Goal: Find specific fact: Find specific fact

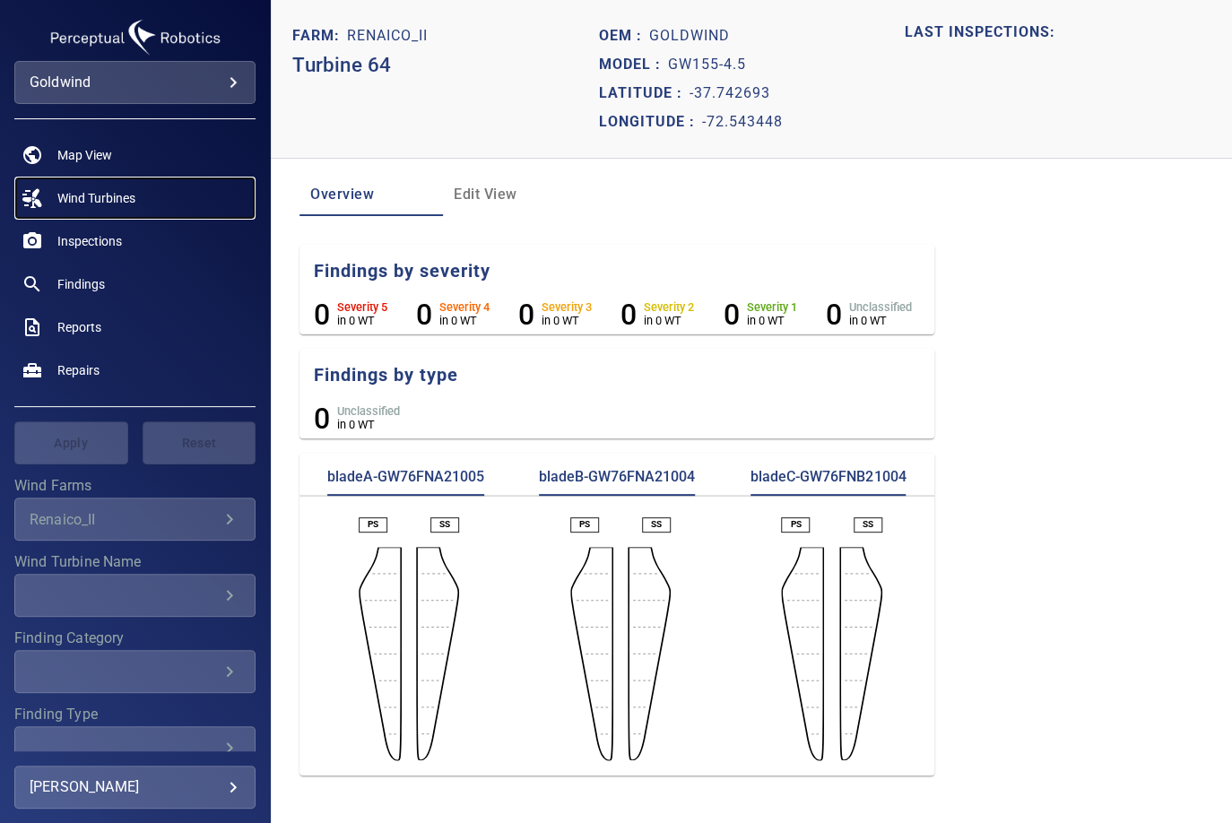
click at [93, 200] on span "Wind Turbines" at bounding box center [96, 198] width 78 height 18
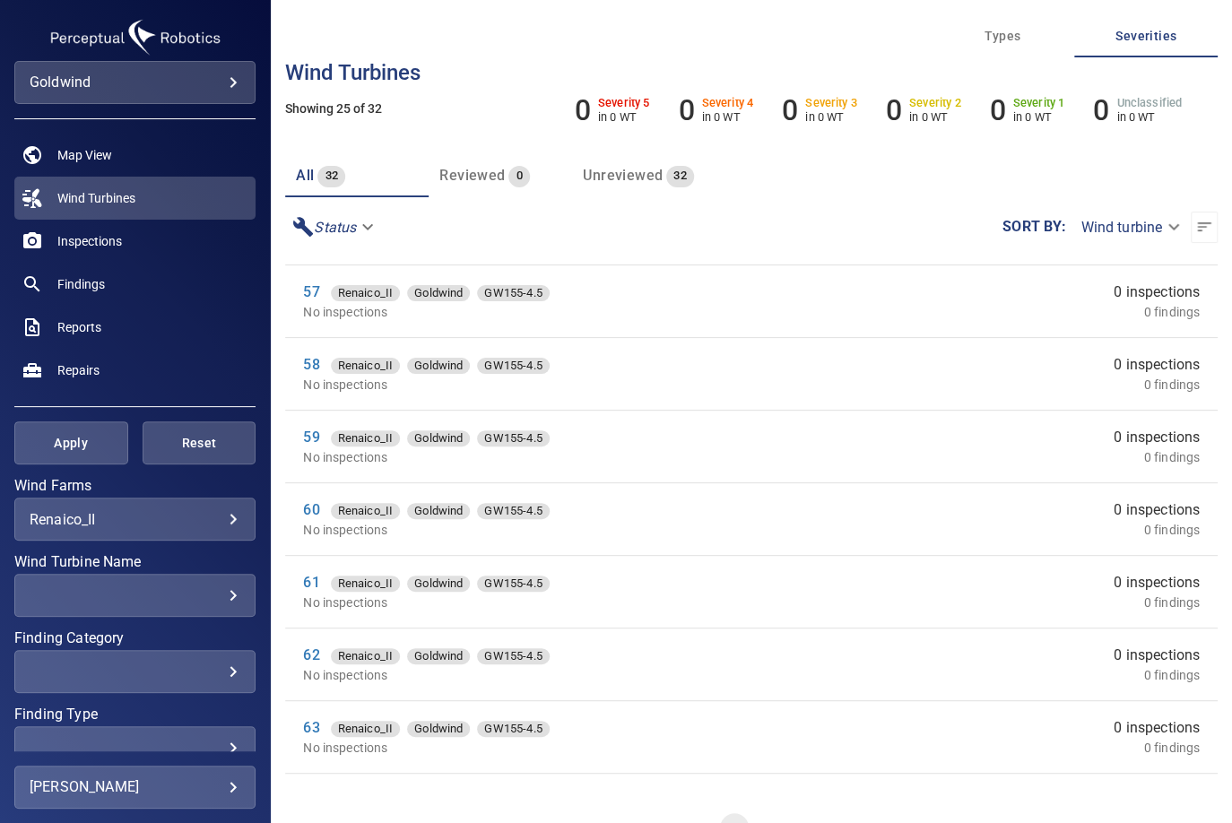
scroll to position [897, 0]
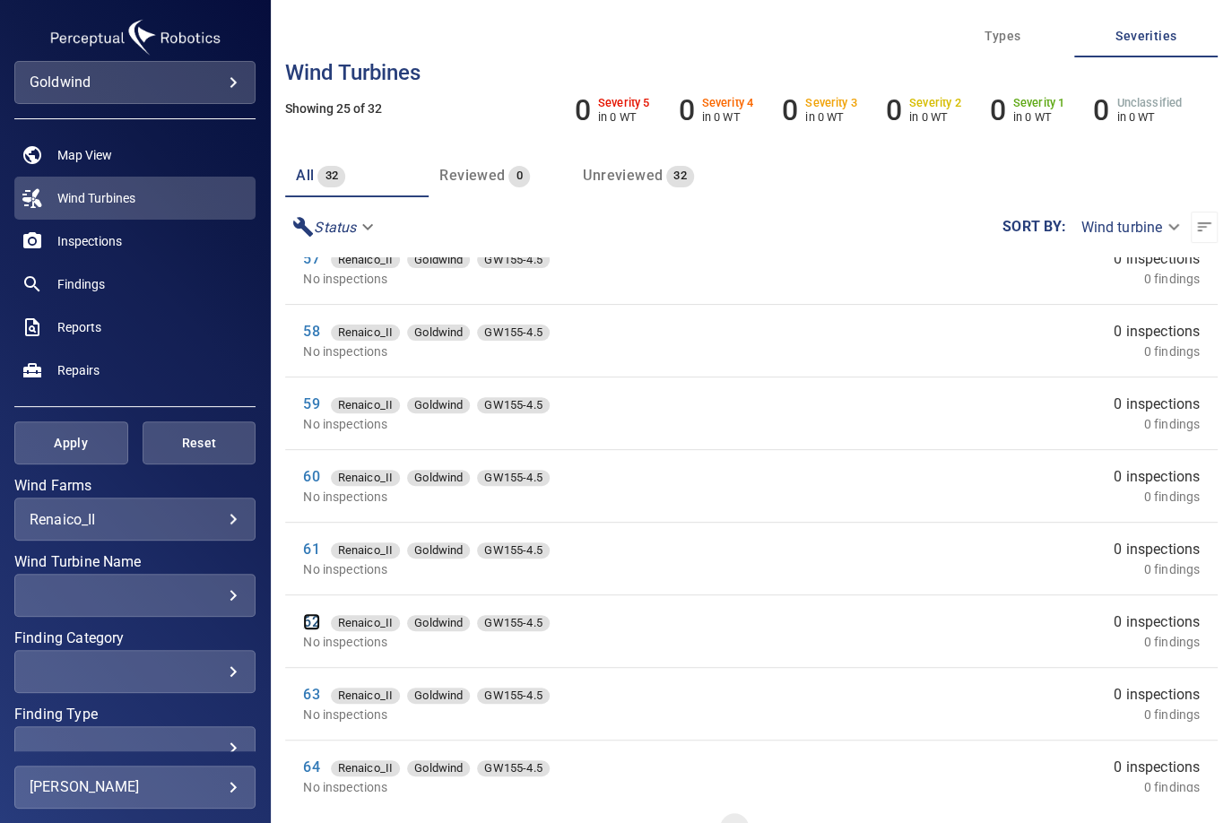
click at [312, 614] on link "62" at bounding box center [311, 622] width 16 height 17
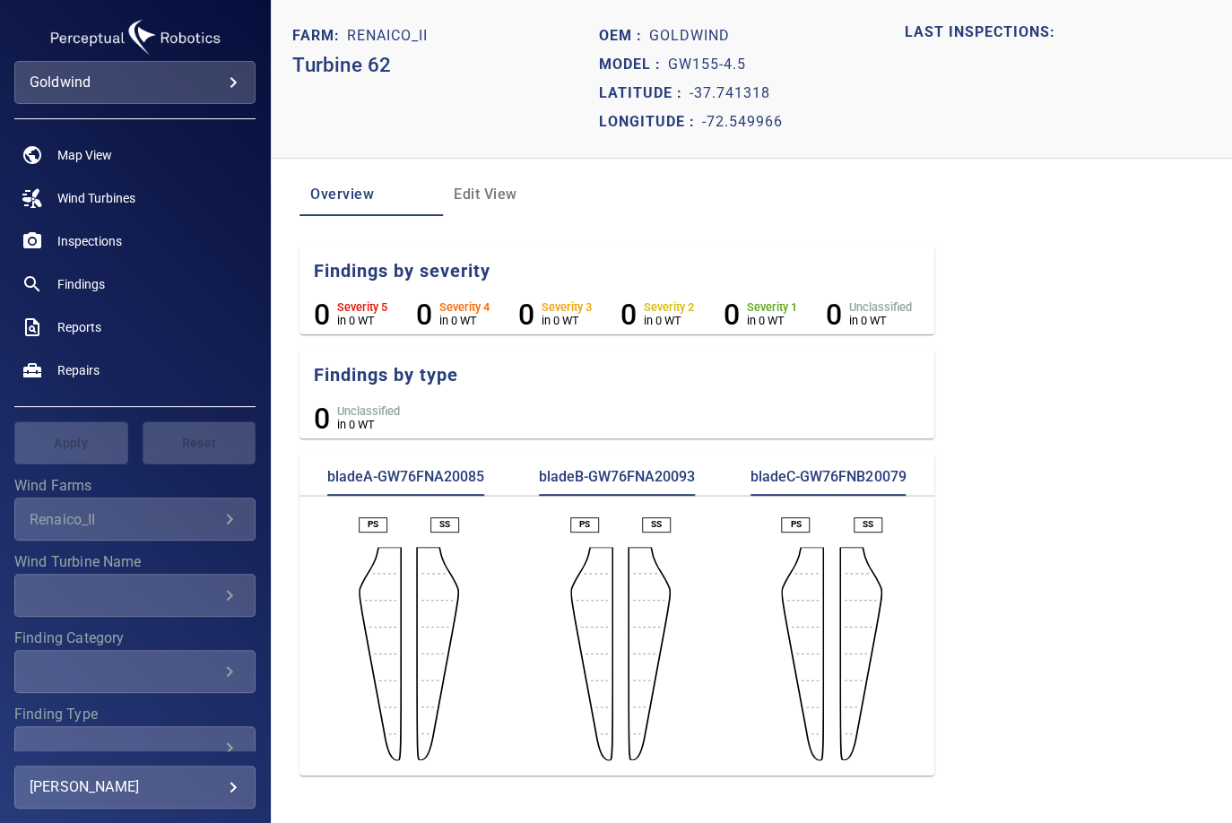
click at [441, 487] on p "bladeA-GW76FNA20085" at bounding box center [405, 481] width 157 height 29
click at [443, 484] on p "bladeA-GW76FNA20085" at bounding box center [405, 481] width 157 height 29
copy p "GW76FNA20085"
click at [642, 475] on p "bladeB-GW76FNA20093" at bounding box center [617, 481] width 156 height 29
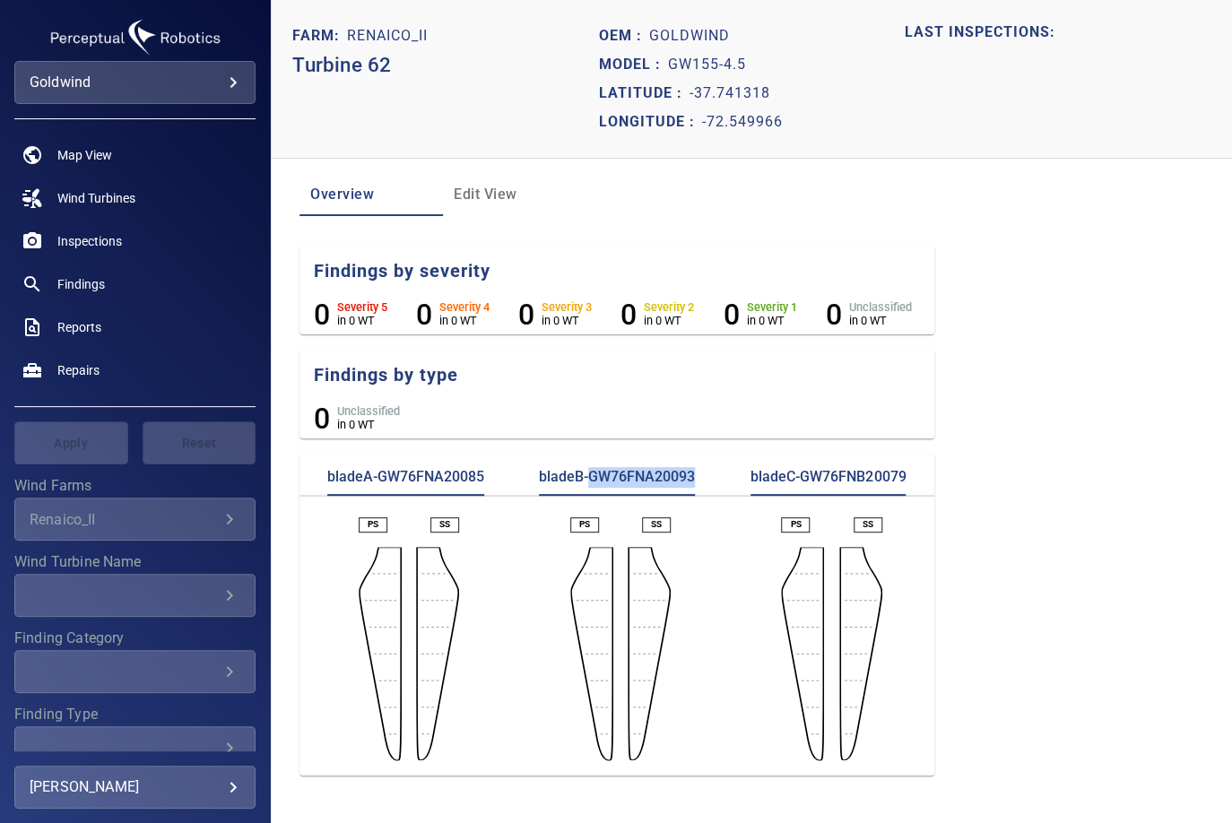
click at [642, 475] on p "bladeB-GW76FNA20093" at bounding box center [617, 481] width 156 height 29
copy p "GW76FNA20093"
click at [836, 478] on p "bladeC-GW76FNB20079" at bounding box center [828, 481] width 155 height 29
copy p "GW76FNB20079"
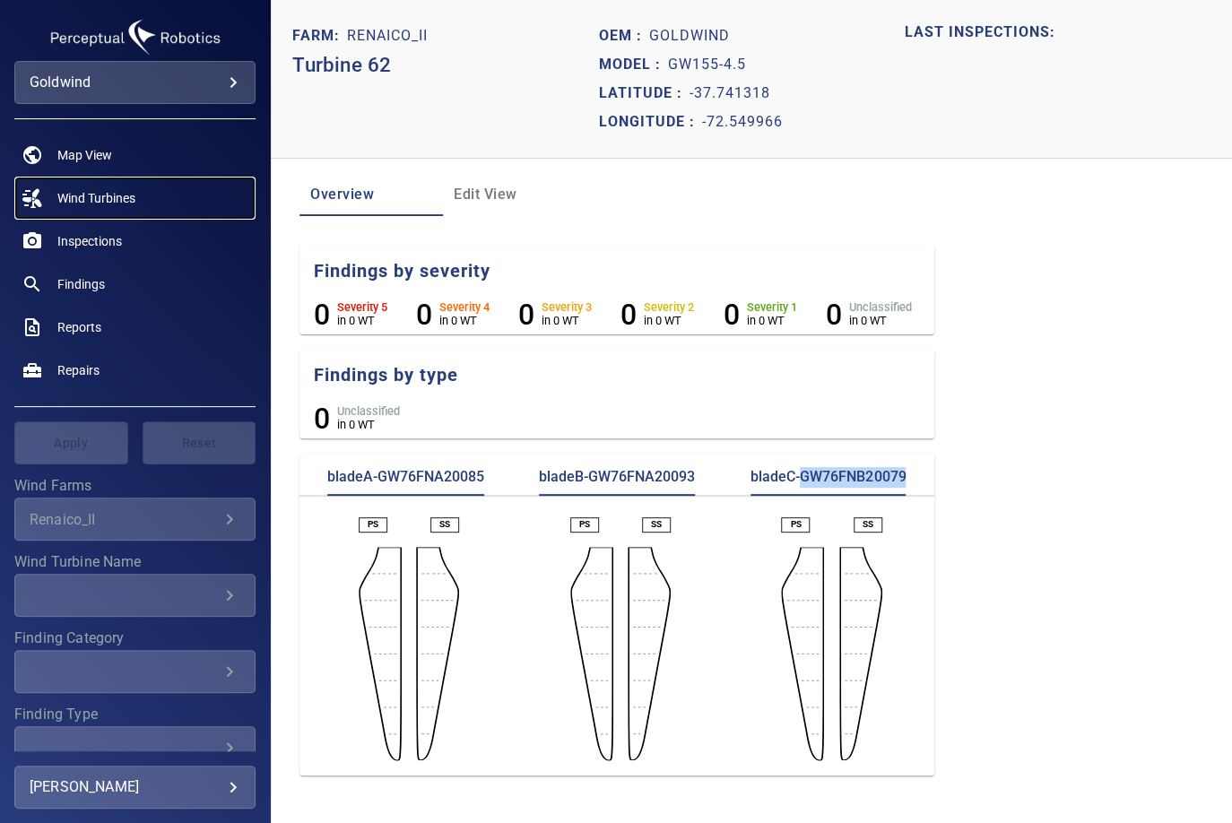
click at [91, 198] on span "Wind Turbines" at bounding box center [96, 198] width 78 height 18
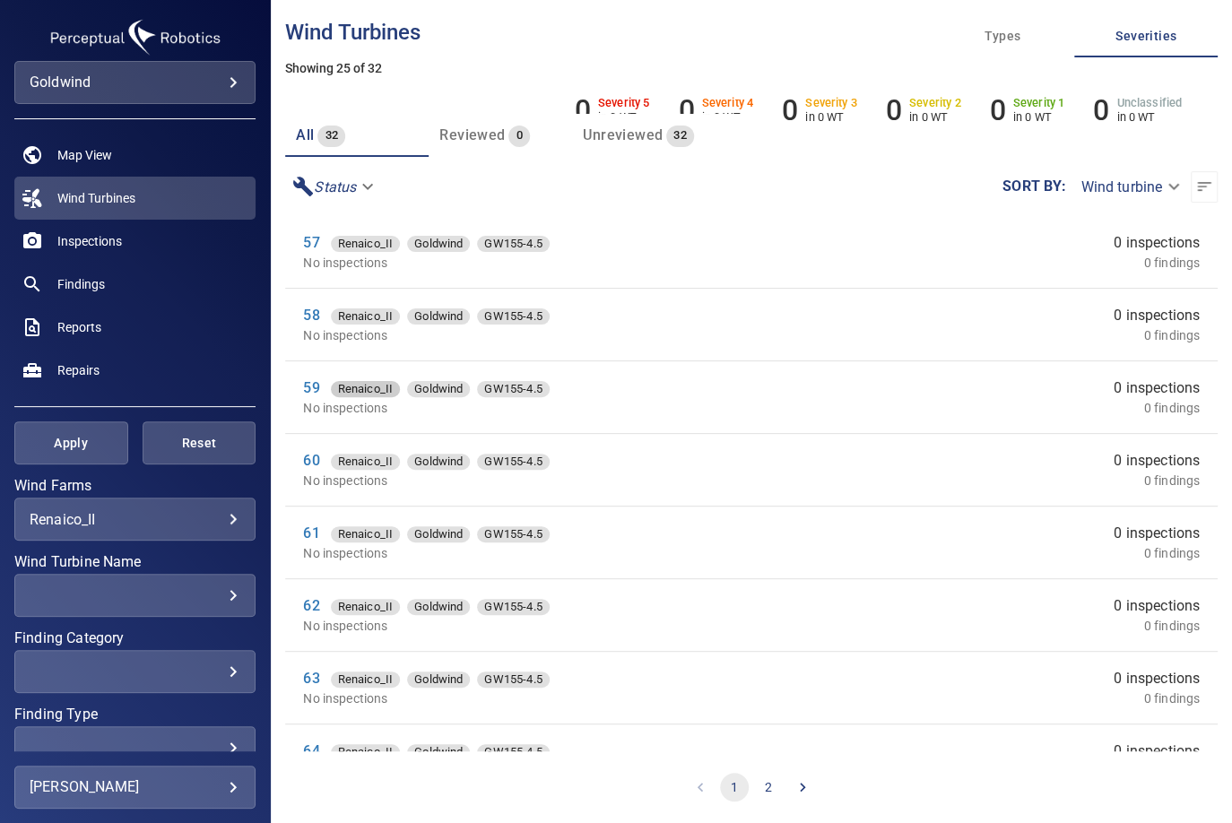
scroll to position [897, 0]
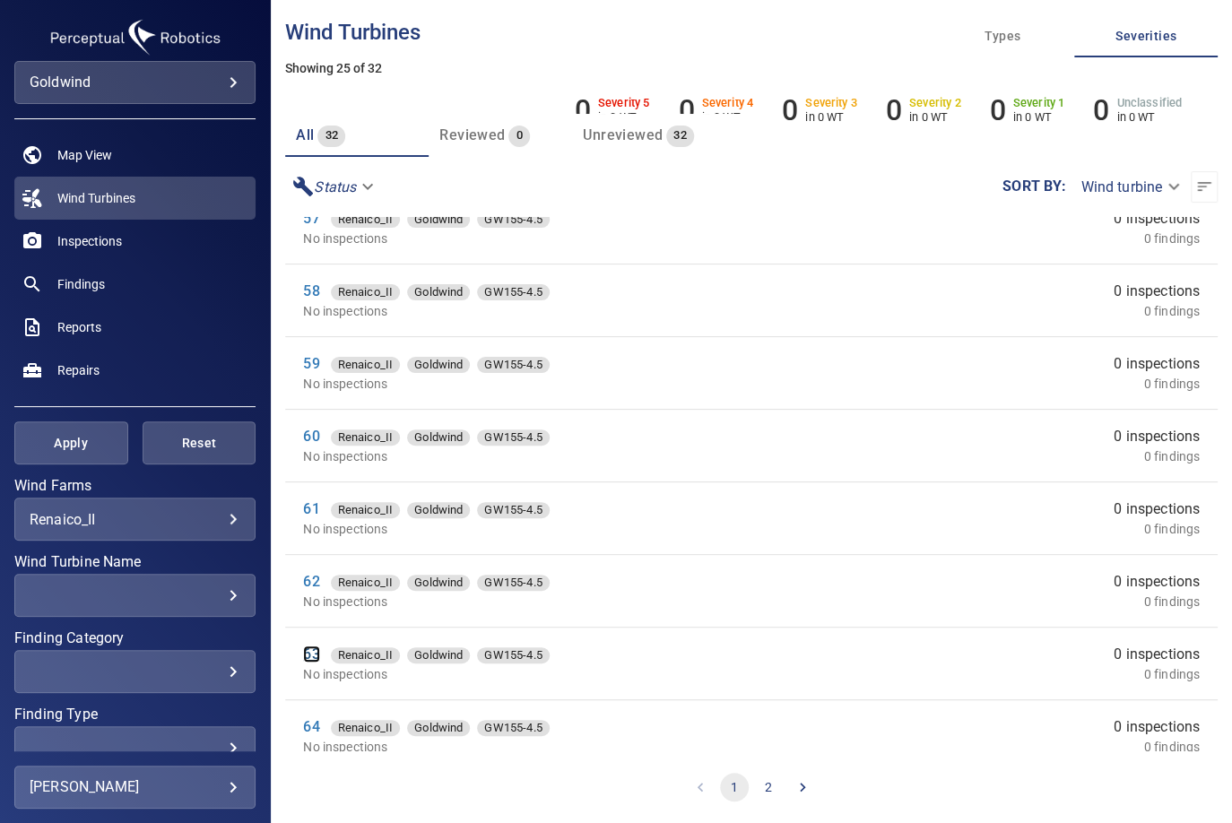
click at [309, 654] on link "63" at bounding box center [311, 654] width 16 height 17
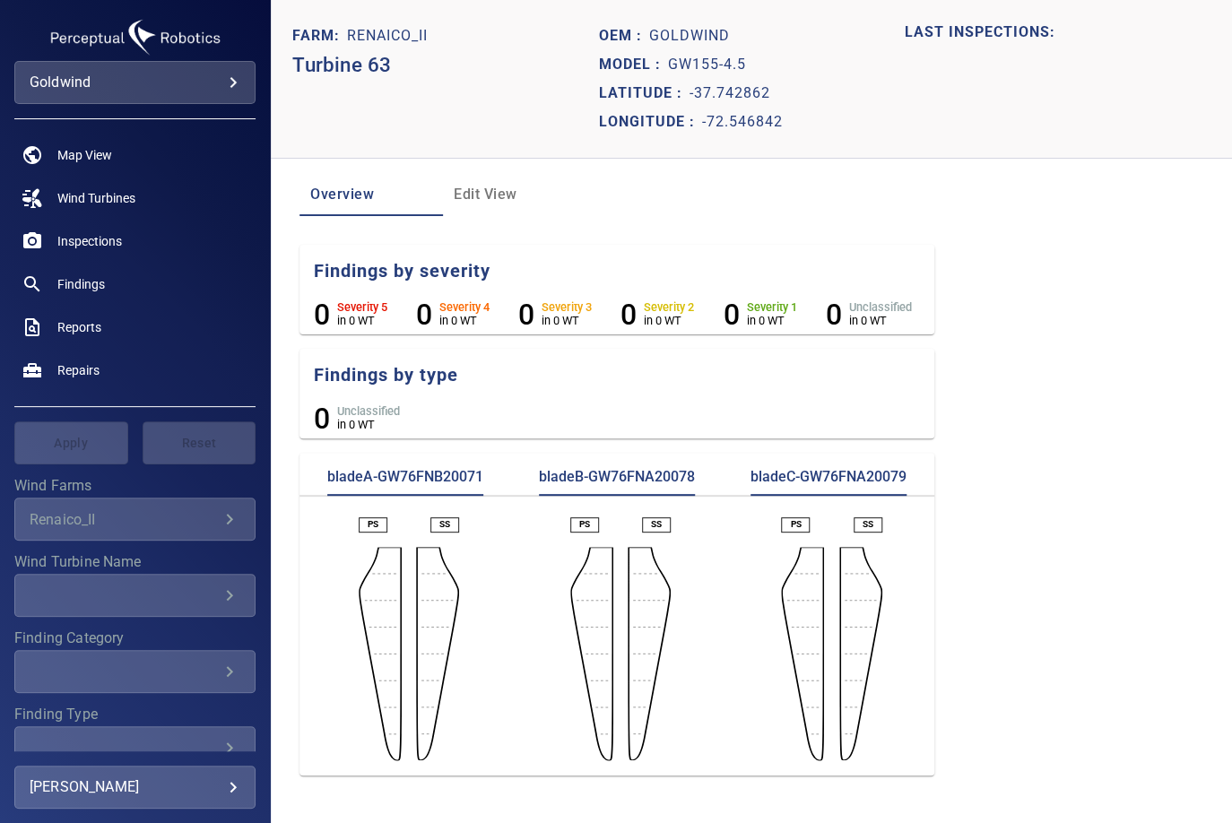
click at [450, 475] on p "bladeA-GW76FNB20071" at bounding box center [405, 481] width 156 height 29
copy p "GW76FNB20071"
click at [651, 476] on p "bladeB-GW76FNA20078" at bounding box center [617, 481] width 156 height 29
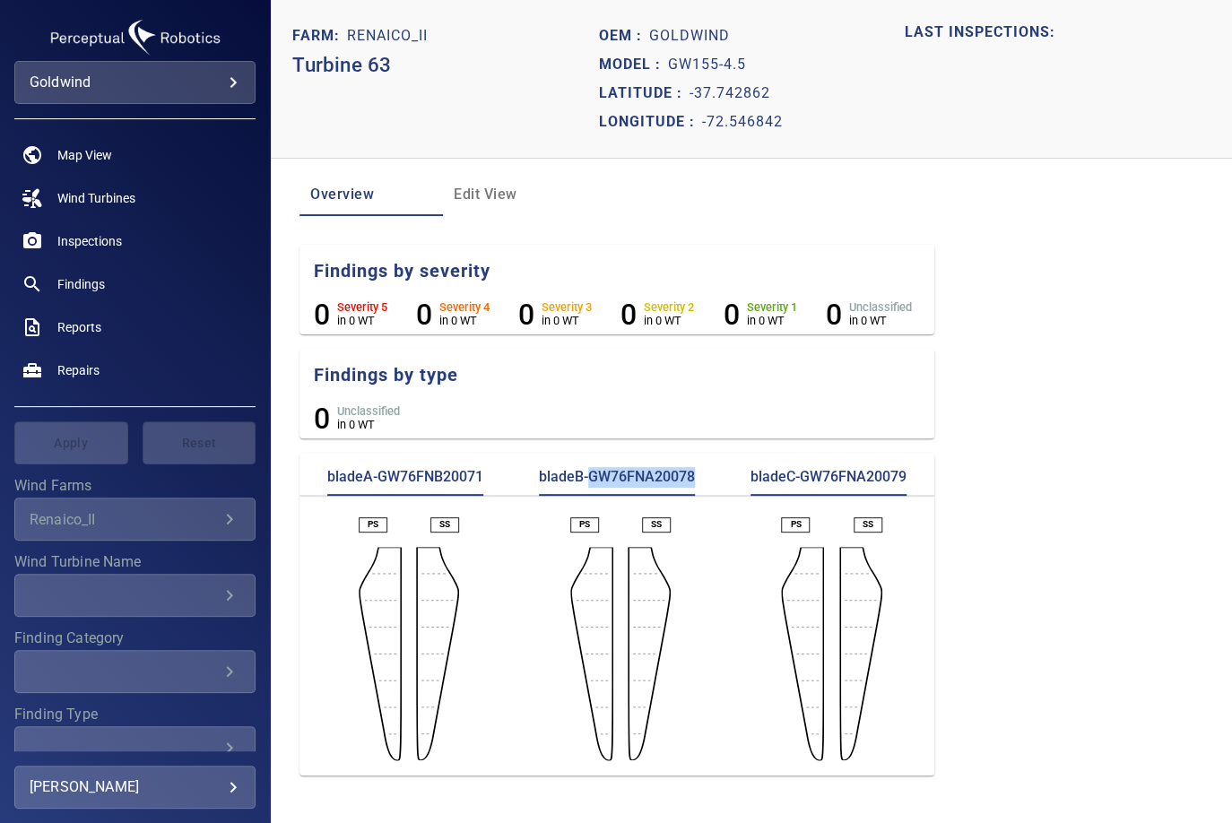
copy p "GW76FNA20078"
click at [840, 483] on p "bladeC-GW76FNA20079" at bounding box center [829, 481] width 156 height 29
copy p "GW76FNA20079"
click at [85, 193] on span "Wind Turbines" at bounding box center [96, 198] width 78 height 18
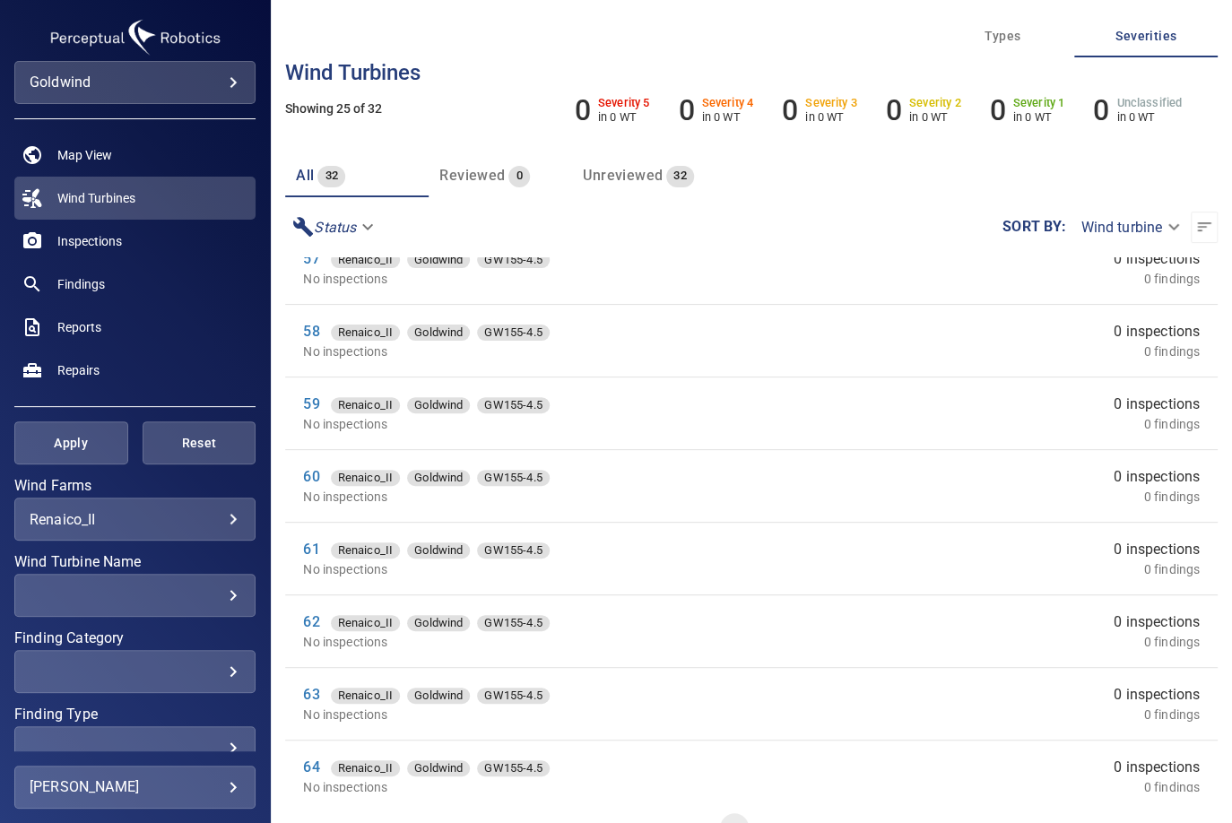
scroll to position [1196, 0]
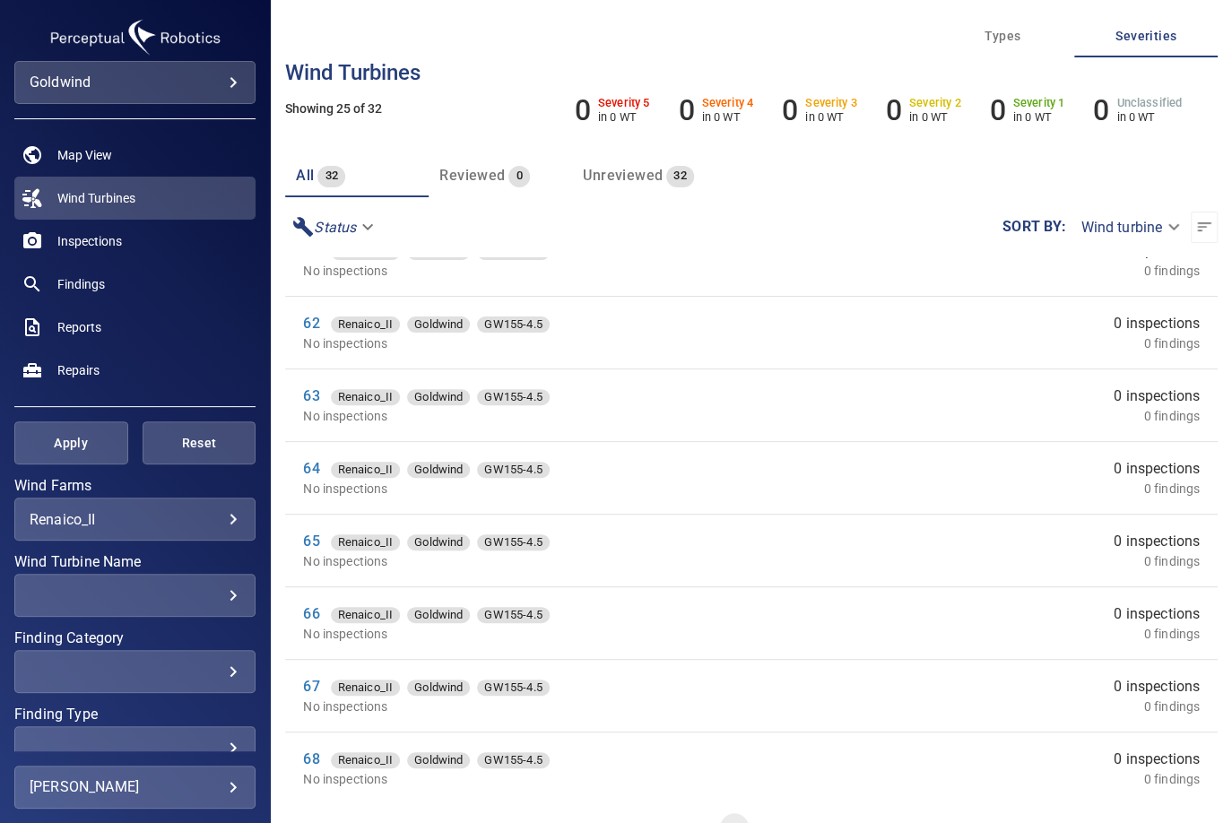
click at [301, 458] on li "64 Renaico_II Goldwind GW155-4.5 No inspections 0 inspections 0 findings" at bounding box center [751, 478] width 933 height 72
click at [317, 466] on link "64" at bounding box center [311, 468] width 16 height 17
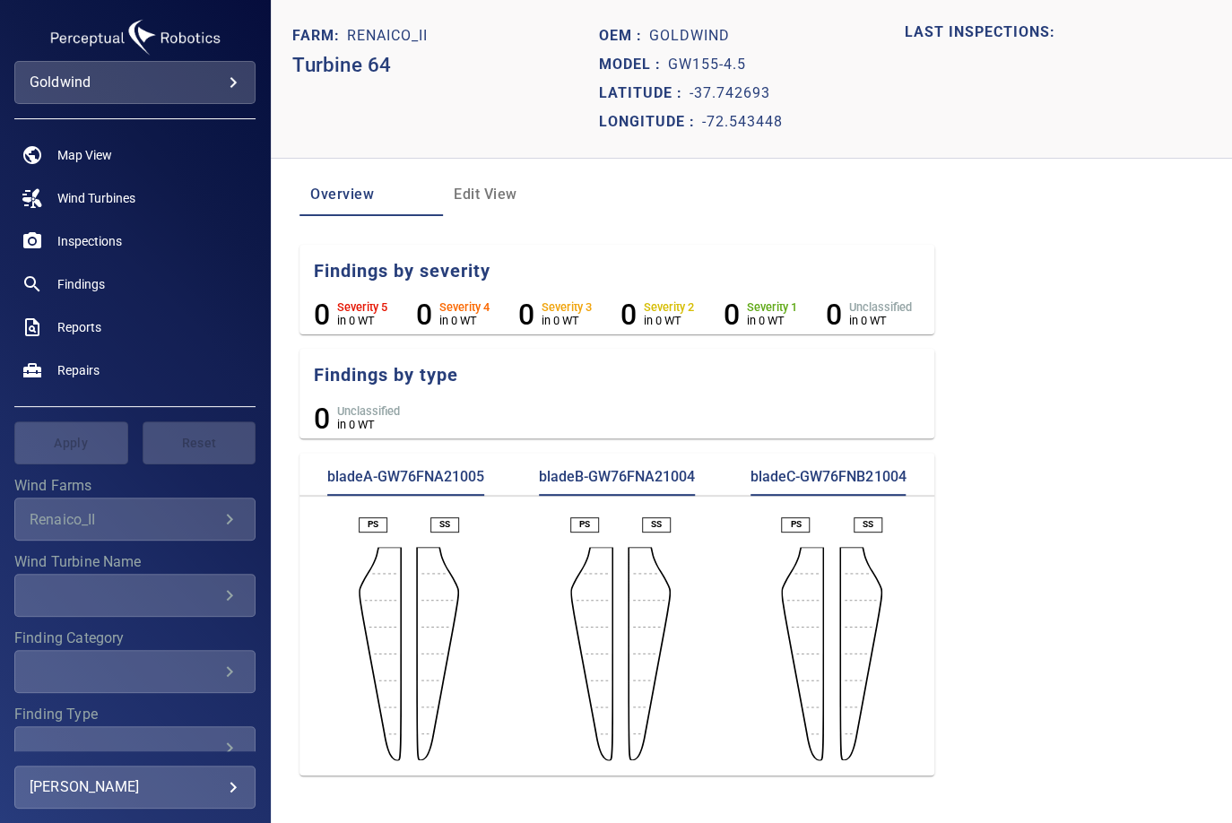
click at [440, 10] on header "Farm: Renaico_II Turbine 64 Oem : Goldwind Model : GW155-4.5 [GEOGRAPHIC_DATA] …" at bounding box center [752, 79] width 962 height 159
click at [446, 480] on p "bladeA-GW76FNA21005" at bounding box center [405, 481] width 157 height 29
copy p "GW76FNA21005"
click at [647, 480] on p "bladeB-GW76FNA21004" at bounding box center [617, 481] width 156 height 29
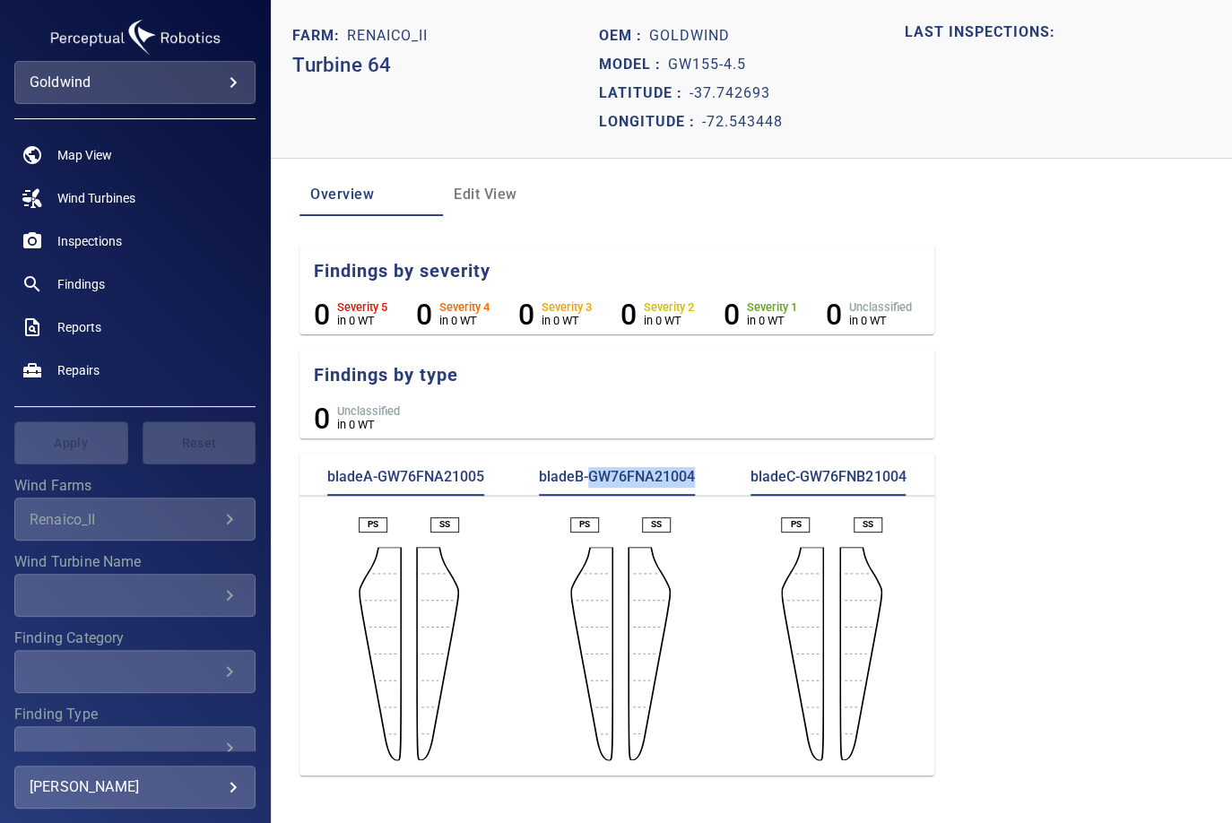
click at [647, 480] on p "bladeB-GW76FNA21004" at bounding box center [617, 481] width 156 height 29
copy p "GW76FNA21004"
click at [707, 480] on div "bladeB-GW76FNA21004" at bounding box center [617, 481] width 212 height 29
click at [838, 480] on p "bladeC-GW76FNB21004" at bounding box center [828, 481] width 155 height 29
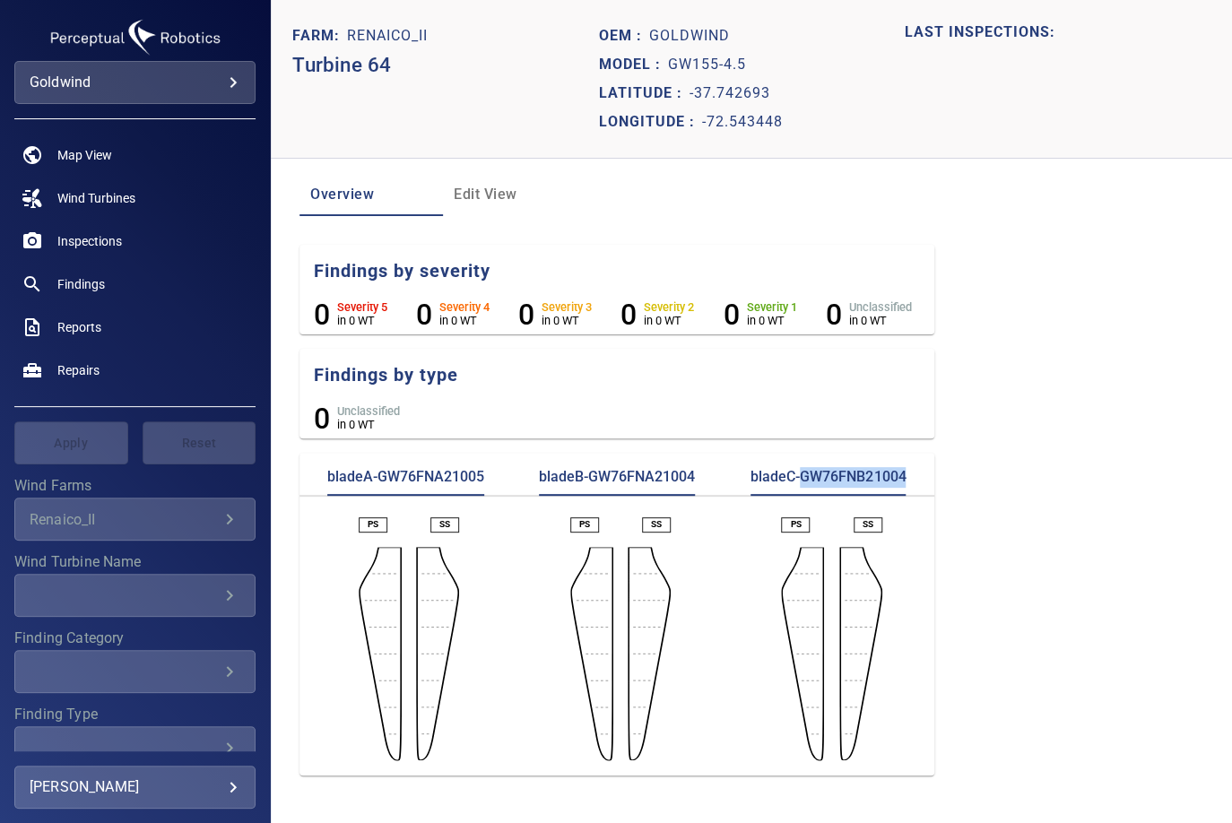
copy p "GW76FNB21004"
click at [86, 203] on span "Wind Turbines" at bounding box center [96, 198] width 78 height 18
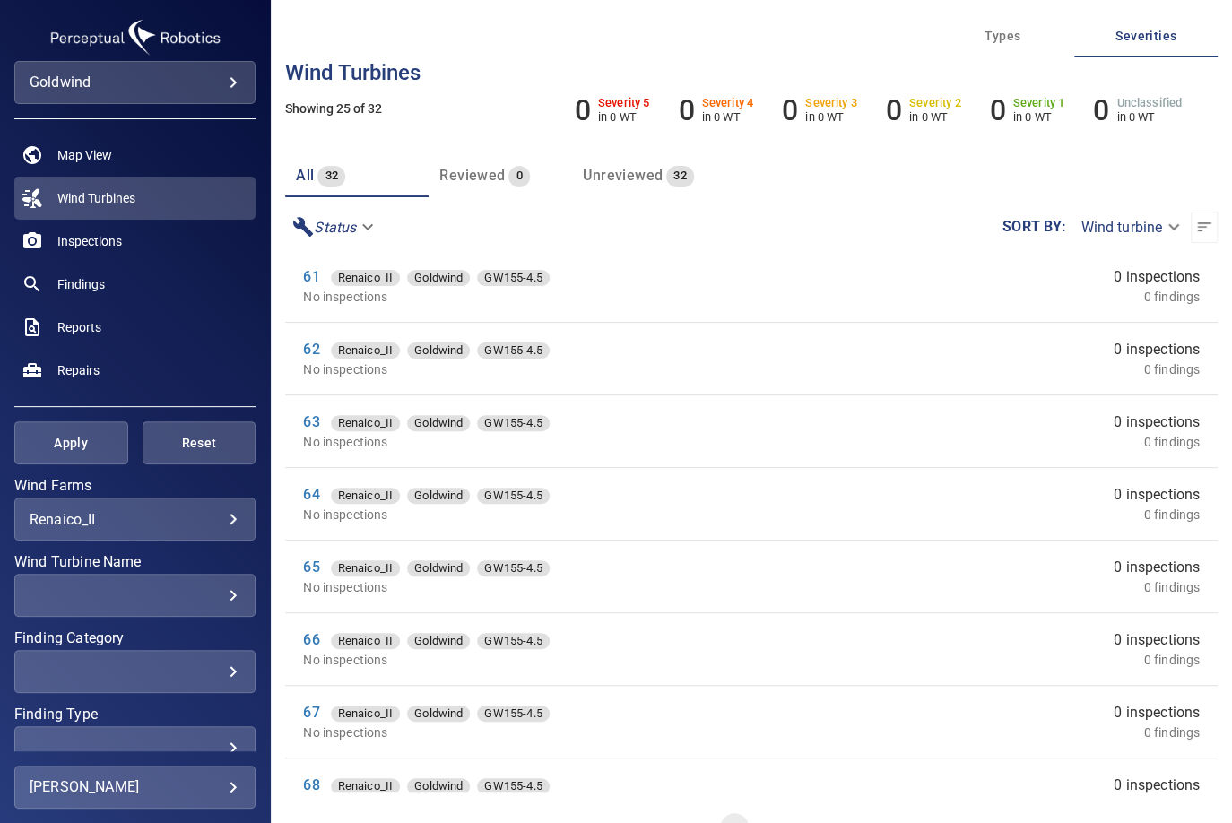
scroll to position [1196, 0]
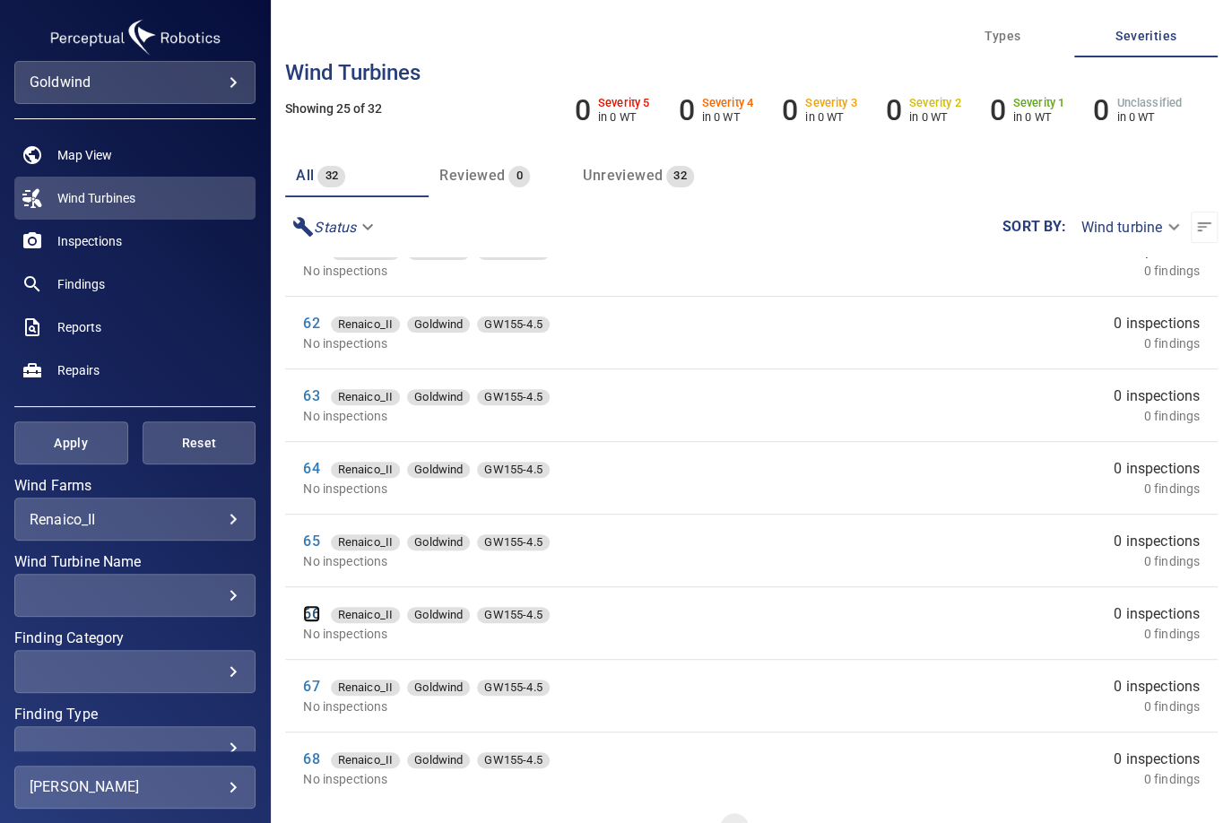
click at [312, 614] on link "66" at bounding box center [311, 613] width 16 height 17
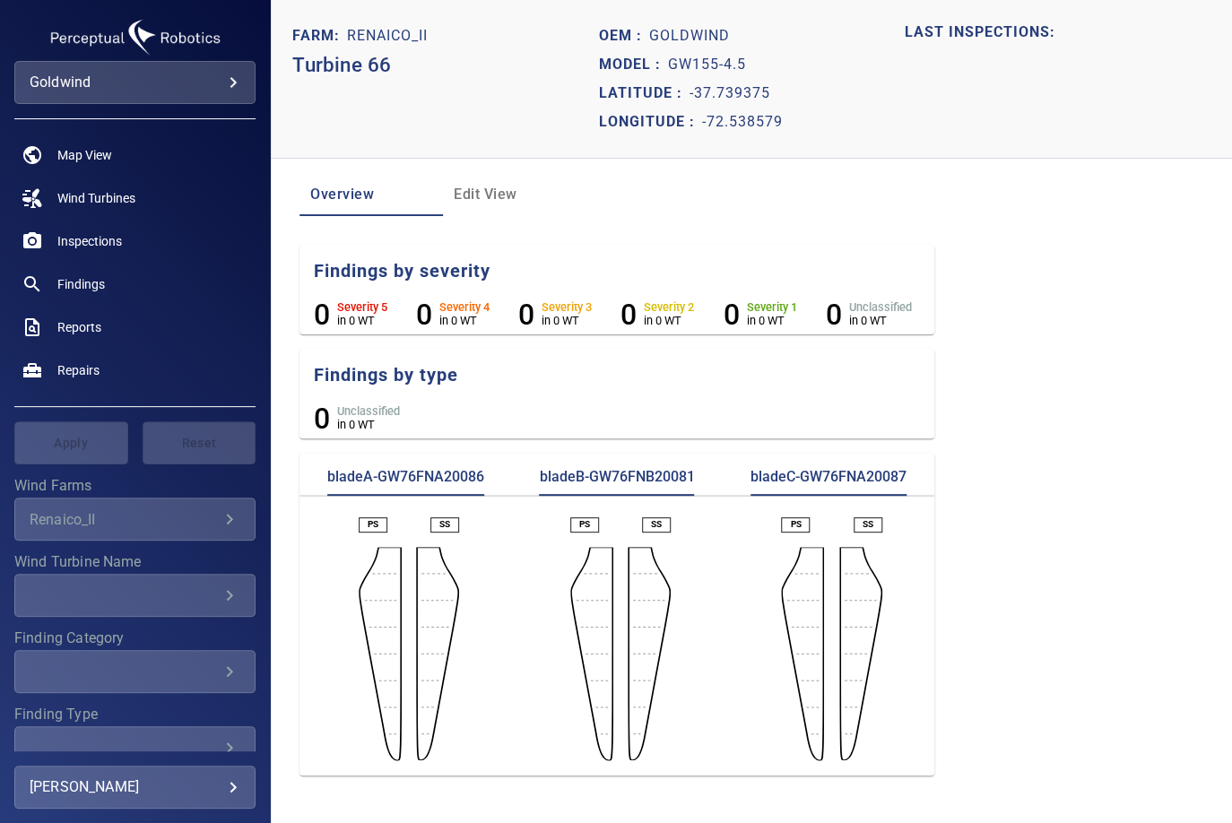
click at [425, 482] on p "bladeA-GW76FNA20086" at bounding box center [405, 481] width 157 height 29
copy p "GW76FNA20086"
click at [629, 475] on p "bladeB-GW76FNB20081" at bounding box center [616, 481] width 155 height 29
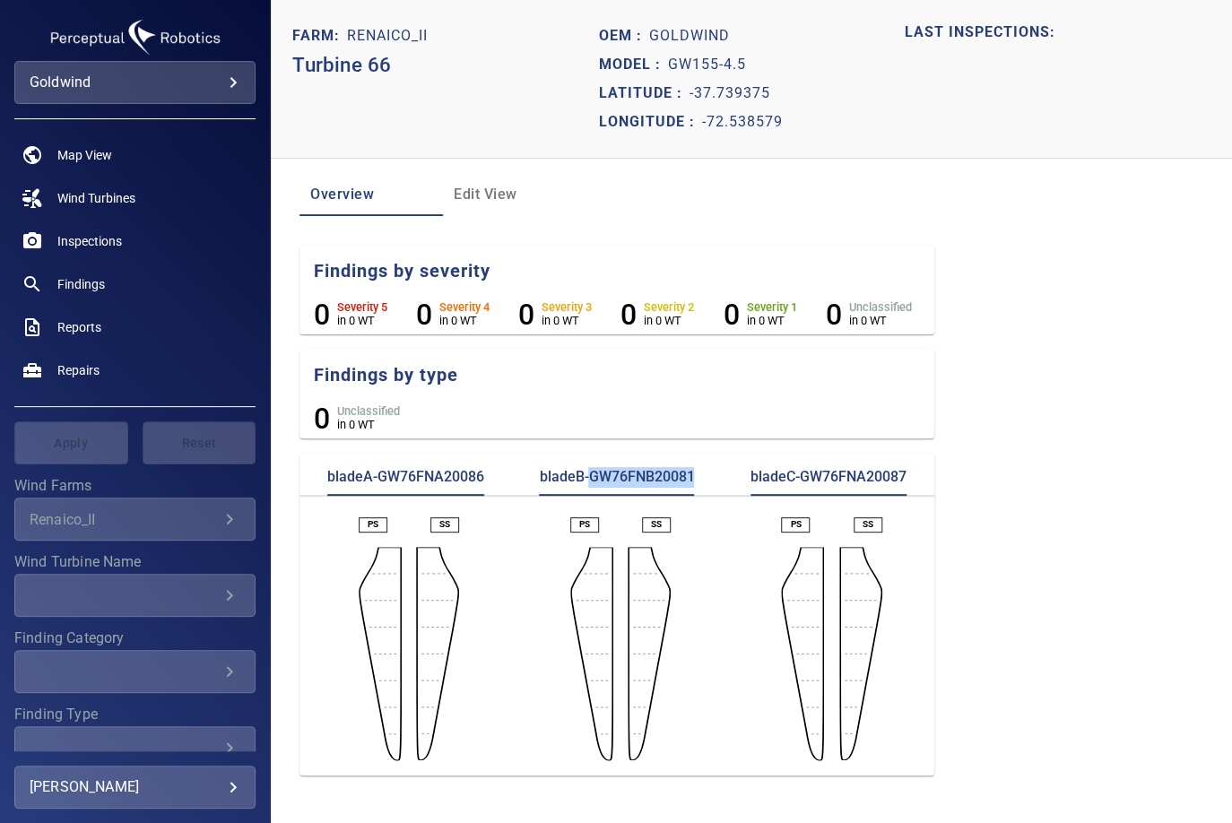
click at [861, 482] on p "bladeC-GW76FNA20087" at bounding box center [829, 481] width 156 height 29
click at [137, 187] on link "Wind Turbines" at bounding box center [134, 198] width 241 height 43
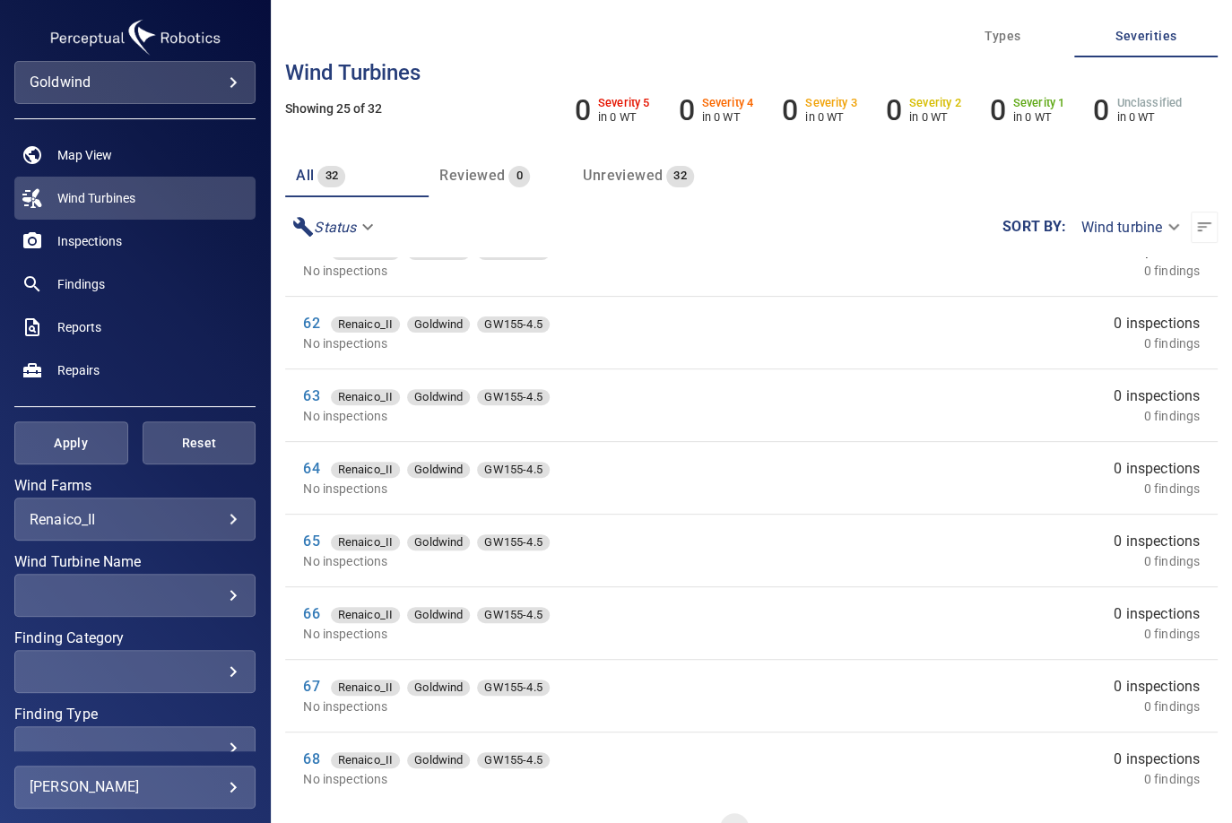
scroll to position [1280, 0]
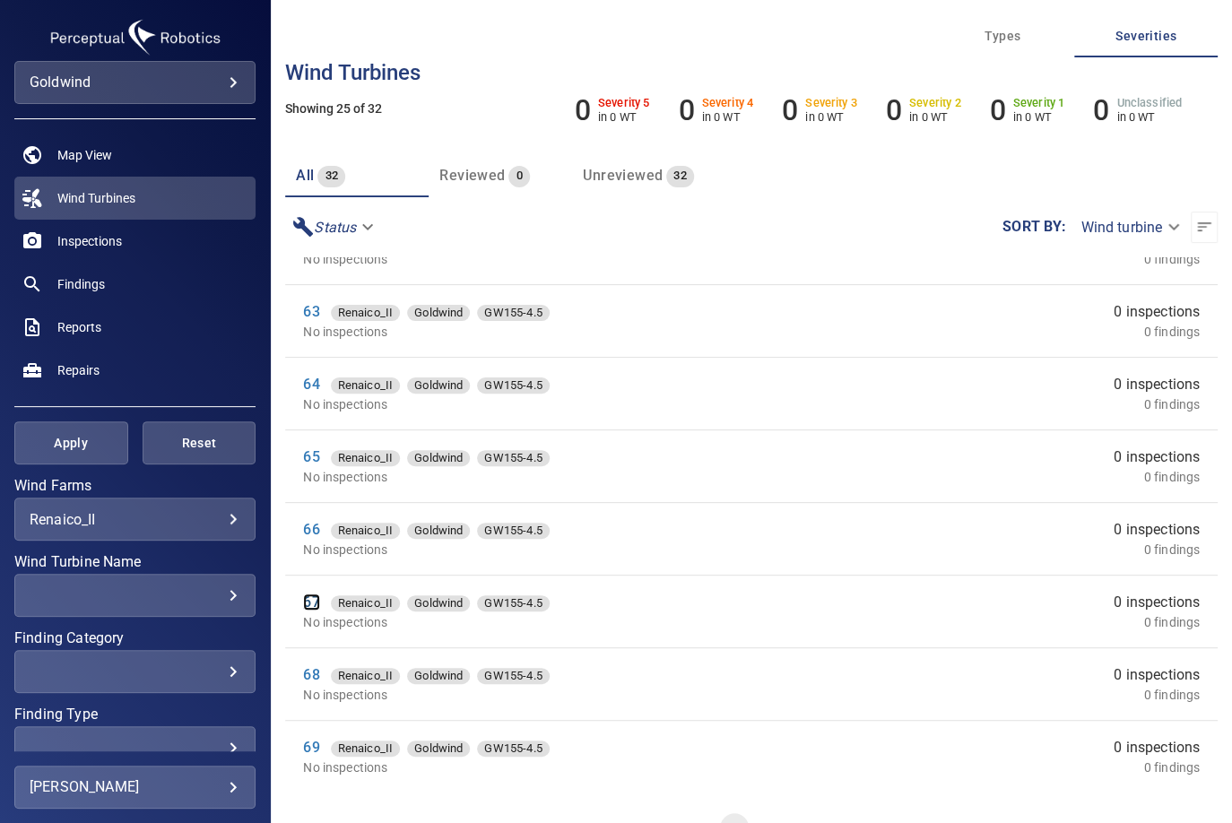
click at [313, 598] on link "67" at bounding box center [311, 602] width 16 height 17
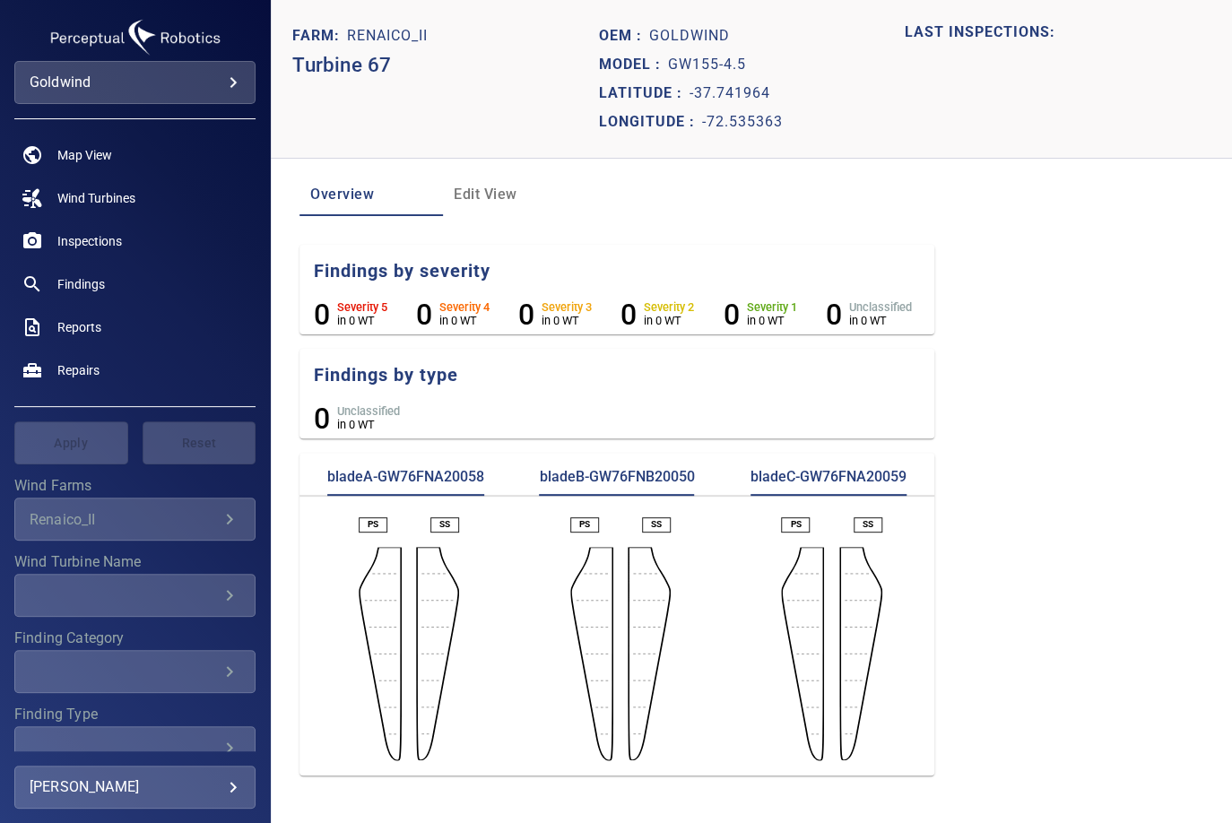
click at [420, 473] on p "bladeA-GW76FNA20058" at bounding box center [405, 481] width 157 height 29
click at [639, 473] on p "bladeB-GW76FNB20050" at bounding box center [616, 481] width 155 height 29
click at [847, 469] on p "bladeC-GW76FNA20059" at bounding box center [829, 481] width 156 height 29
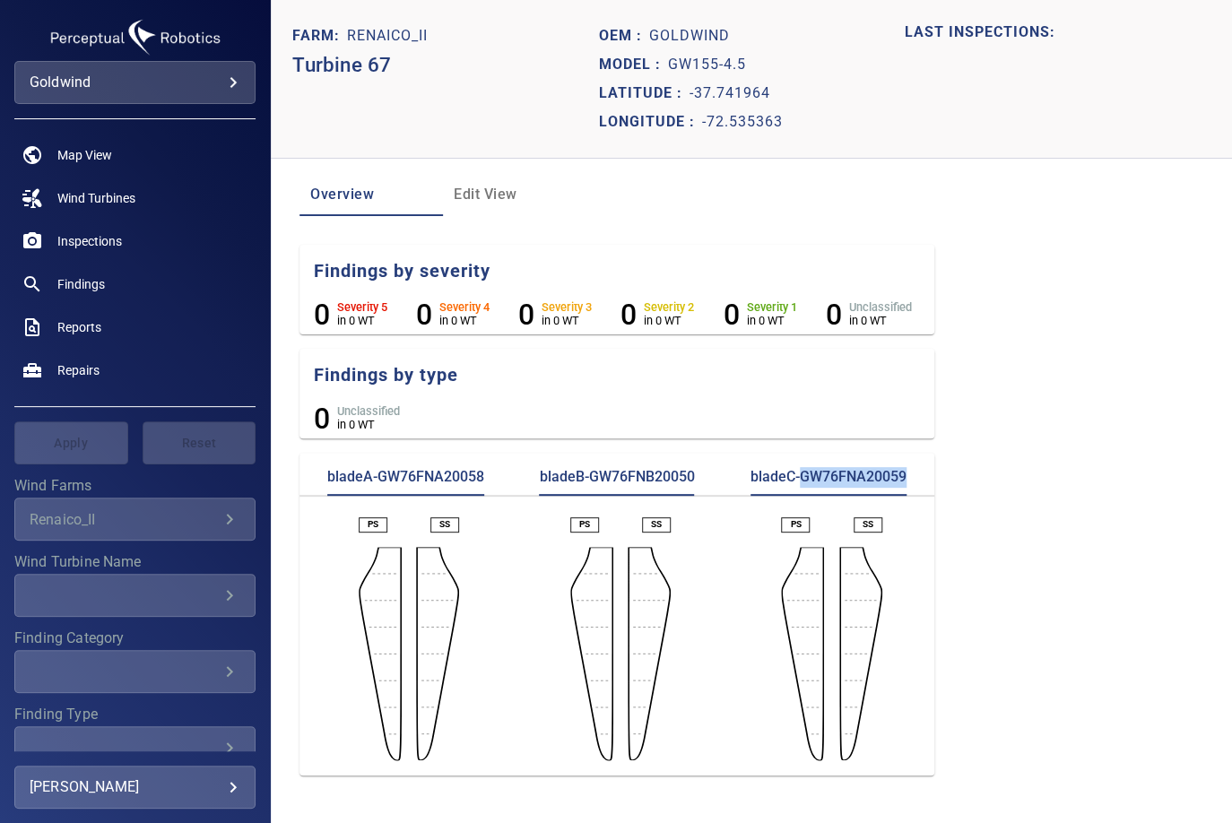
click at [847, 469] on p "bladeC-GW76FNA20059" at bounding box center [829, 481] width 156 height 29
click at [130, 196] on span "Wind Turbines" at bounding box center [96, 198] width 78 height 18
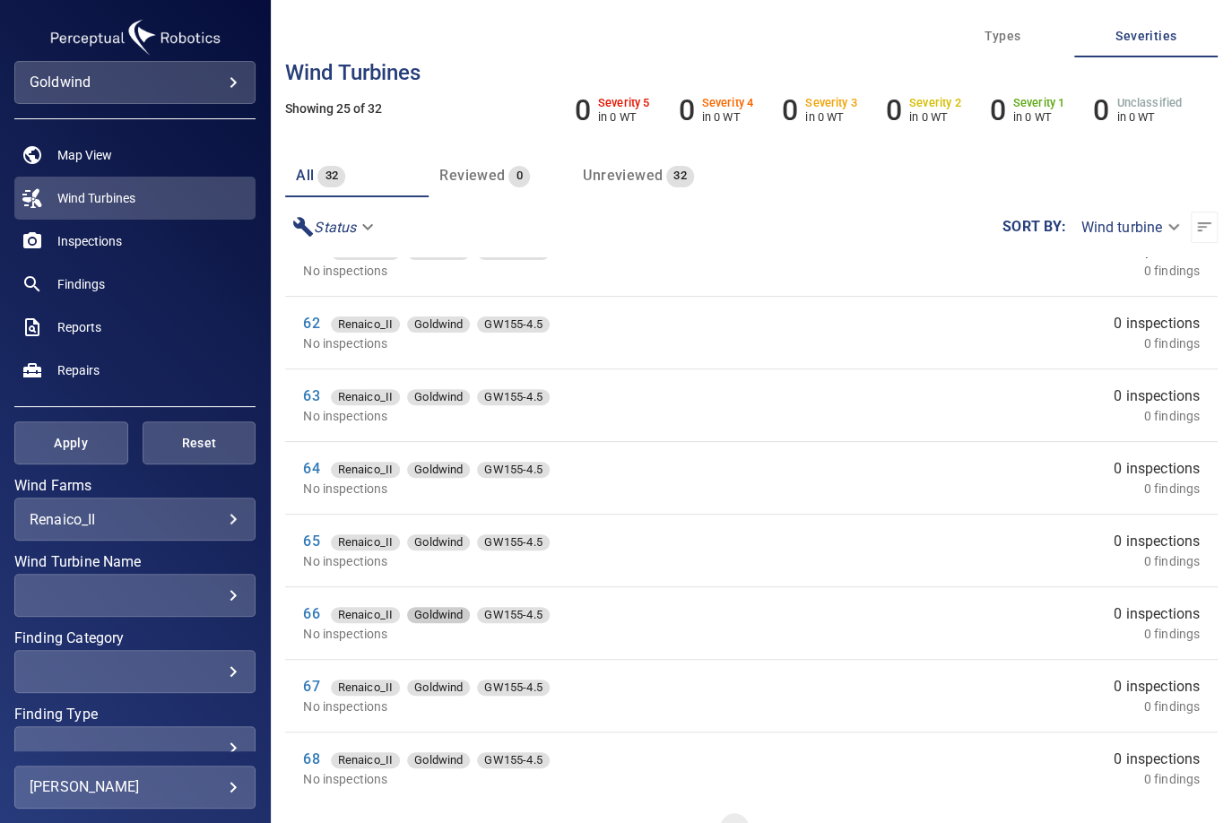
scroll to position [1280, 0]
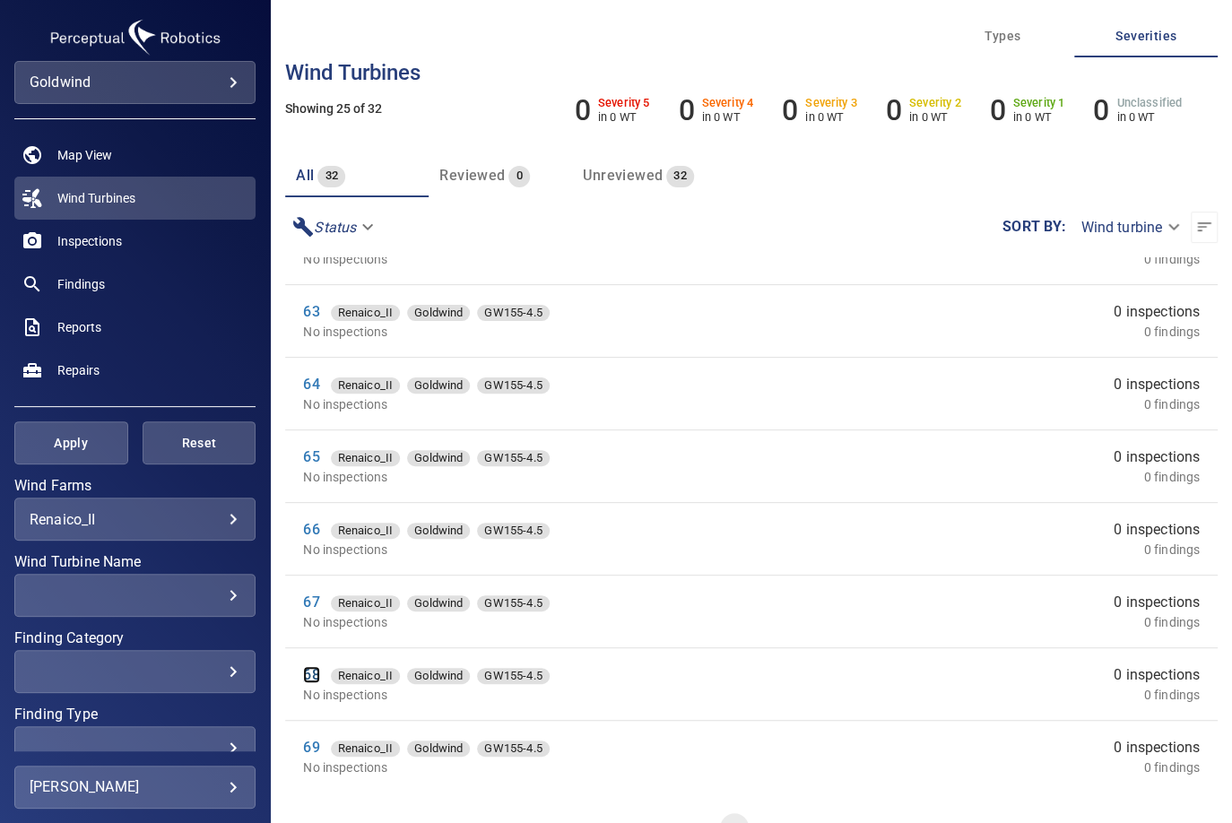
click at [306, 670] on link "68" at bounding box center [311, 674] width 16 height 17
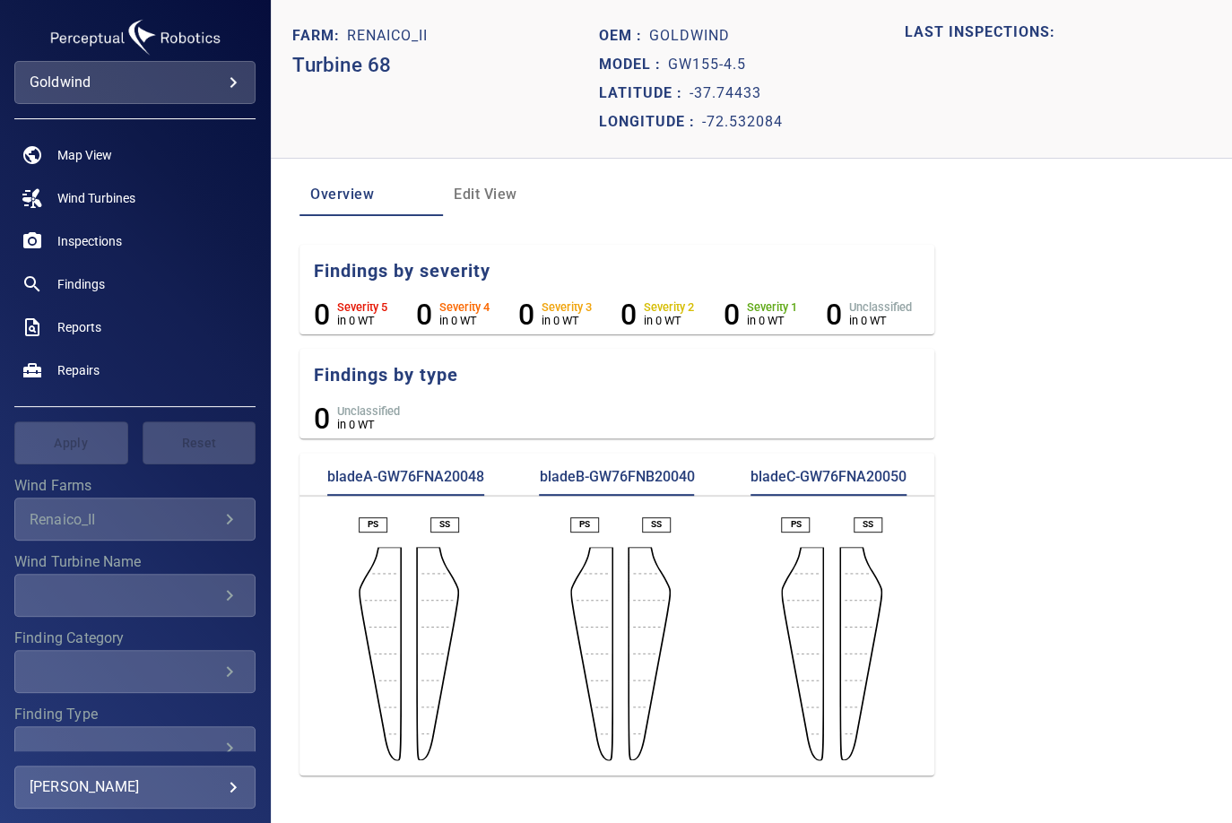
click at [420, 481] on p "bladeA-GW76FNA20048" at bounding box center [405, 481] width 157 height 29
click at [413, 469] on p "bladeA-GW76FNA20048" at bounding box center [405, 481] width 157 height 29
click at [639, 479] on p "bladeB-GW76FNB20040" at bounding box center [616, 481] width 155 height 29
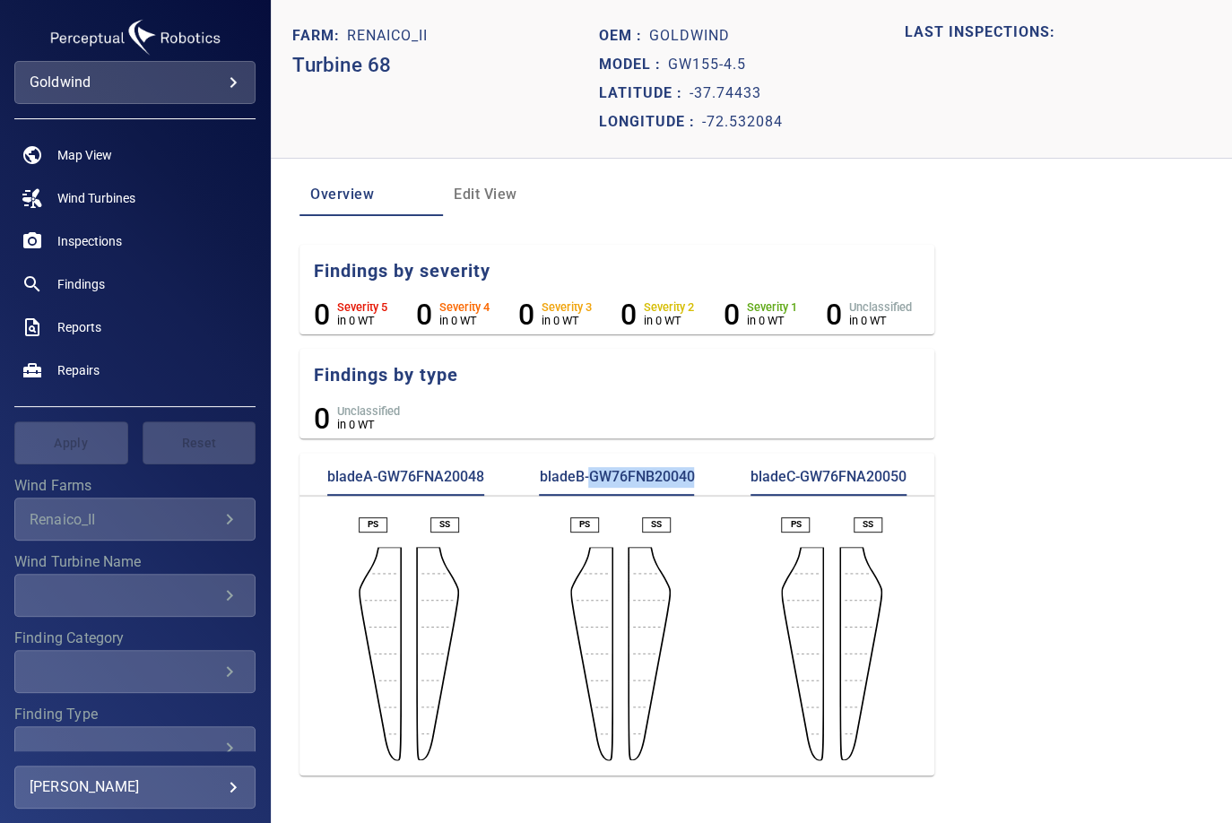
click at [639, 479] on p "bladeB-GW76FNB20040" at bounding box center [616, 481] width 155 height 29
click at [862, 478] on p "bladeC-GW76FNA20050" at bounding box center [829, 481] width 156 height 29
